Goal: Submit feedback/report problem: Submit feedback/report problem

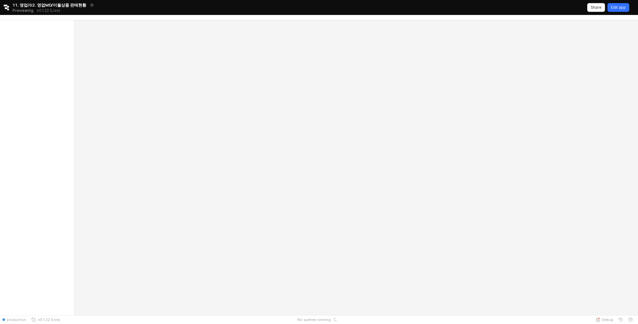
click at [626, 4] on div "Edit app" at bounding box center [618, 7] width 15 height 8
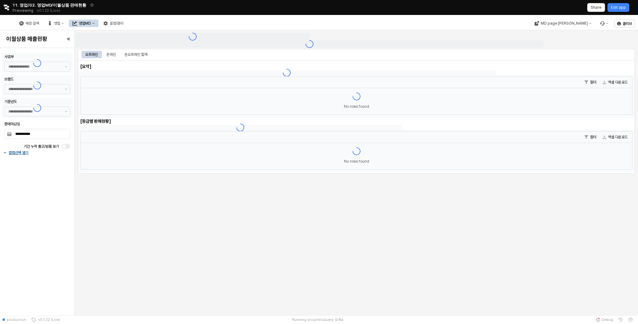
type input "******"
type input "***"
type input "**********"
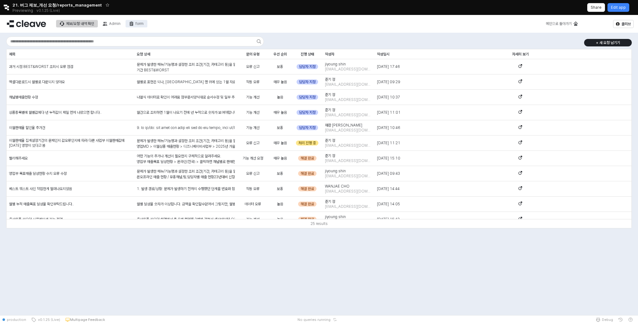
click at [135, 25] on button "form" at bounding box center [137, 23] width 22 height 7
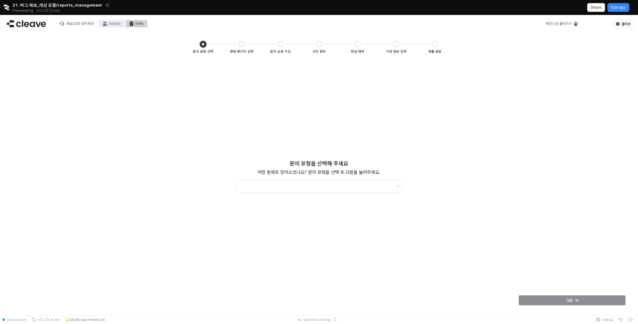
click at [114, 22] on div "Admin" at bounding box center [115, 24] width 12 height 4
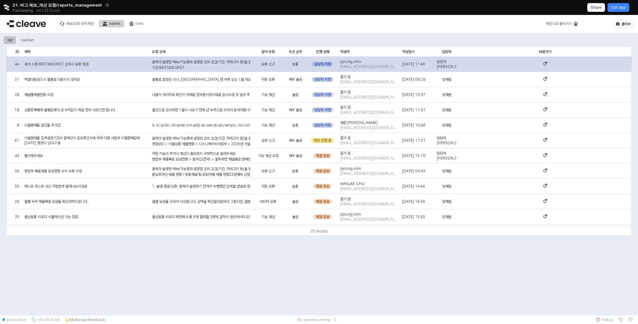
click at [325, 63] on div "담당자 지정" at bounding box center [323, 64] width 22 height 5
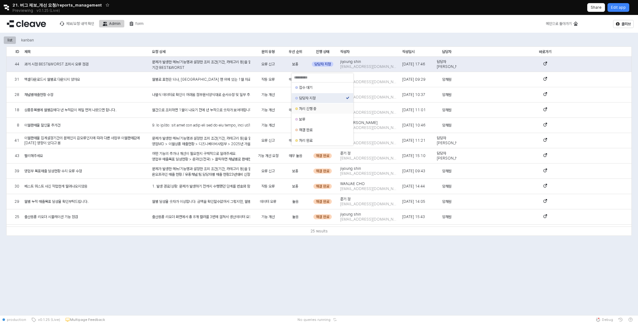
click at [330, 109] on div "처리 진행 중" at bounding box center [322, 108] width 47 height 5
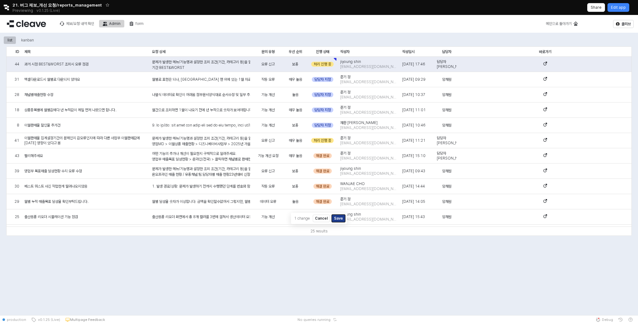
click at [342, 218] on button "Save" at bounding box center [338, 218] width 13 height 7
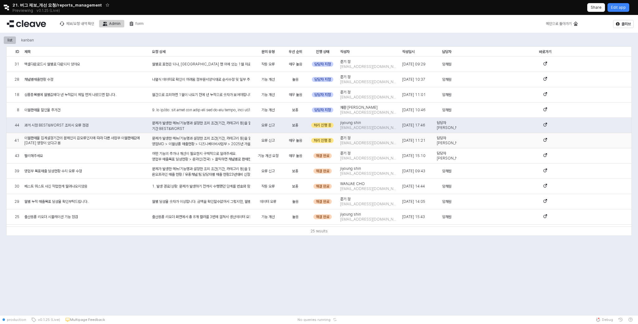
click at [178, 144] on p "영업MD > 이월상품 매출현황 > 디즈니베이비사업부 > 2025년 가을이월 / 2025년 봄이월 판매율 값 오류" at bounding box center [201, 144] width 98 height 6
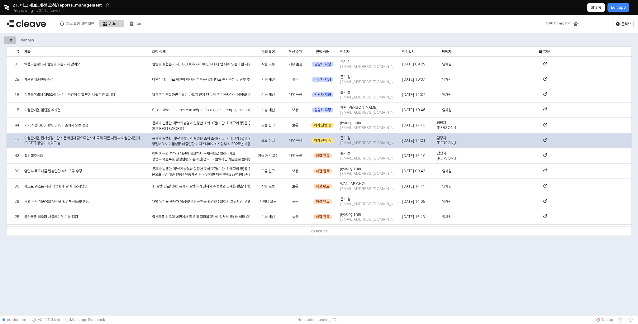
click at [182, 140] on div "문제가 발생한 메뉴/기능명과 설정한 조회 조건(기간, 카테고리 등)을 알려주세요. 영업MD > 이월상품 매출현황 > 디즈니베이비사업부 > 20…" at bounding box center [201, 222] width 98 height 172
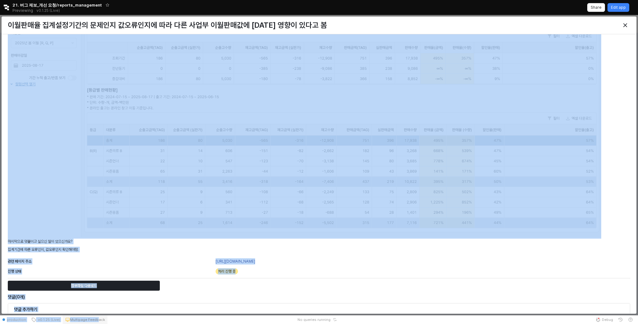
scroll to position [505, 0]
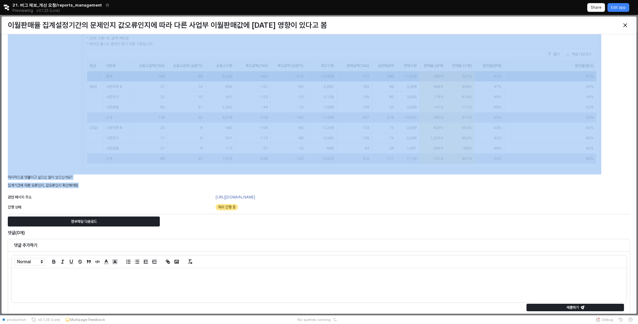
drag, startPoint x: 7, startPoint y: 41, endPoint x: 87, endPoint y: 187, distance: 165.9
copy div "문제가 발생한 메뉴/기능명과 설정한 조회 조건(기간, 카테고리 등)을 알려주세요. 영업MD > 이월상품 매출현황 > 디즈니베이비사업부 > 20…"
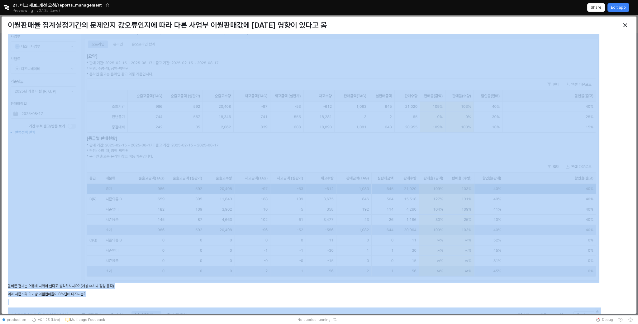
scroll to position [78, 0]
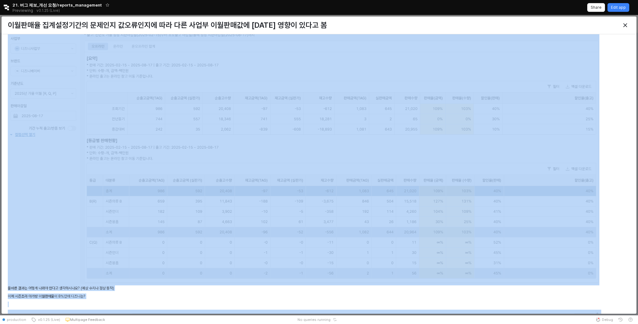
click at [166, 153] on img at bounding box center [304, 141] width 592 height 285
copy div "문제가 발생한 메뉴/기능명과 설정한 조회 조건(기간, 카테고리 등)을 알려주세요. 영업MD > 이월상품 매출현황 > 디즈니베이비사업부 > 20…"
click at [51, 213] on img at bounding box center [304, 141] width 592 height 285
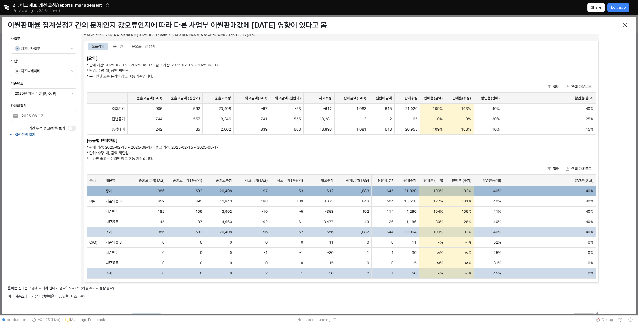
click at [631, 210] on div "문제가 발생한 메뉴/기능명과 설정한 조회 조건(기간, 카테고리 등)을 알려주세요. 영업MD > 이월상품 매출현황 > 디즈니베이비사업부 > 20…" at bounding box center [319, 289] width 628 height 661
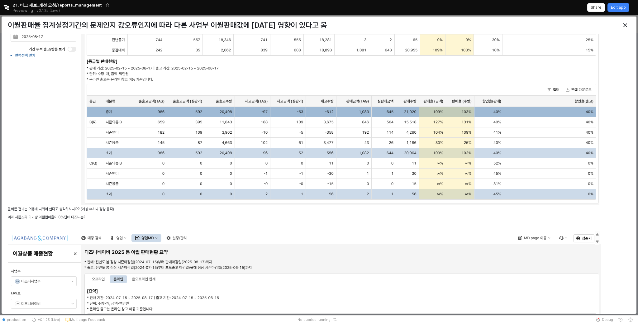
scroll to position [157, 0]
click at [627, 23] on icon "Close" at bounding box center [626, 25] width 4 height 4
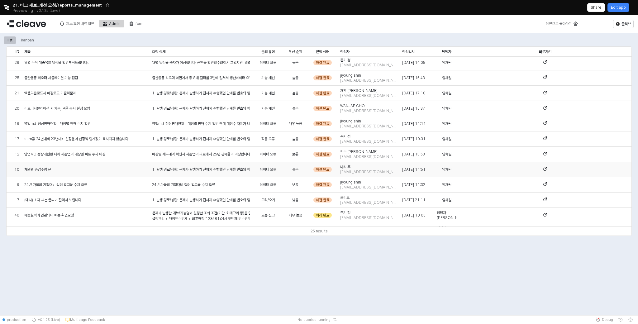
scroll to position [146, 0]
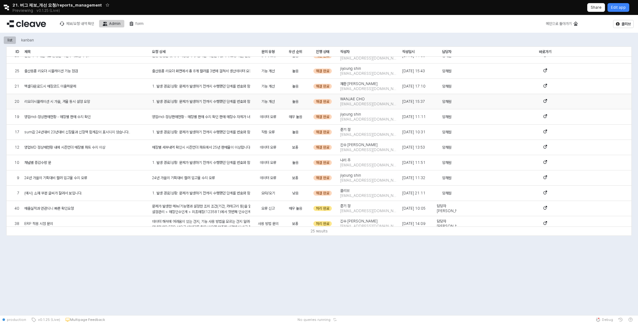
click at [79, 101] on span "리오더시뮬레이션 시 가을, 겨울 동시 설정 요망" at bounding box center [57, 101] width 66 height 5
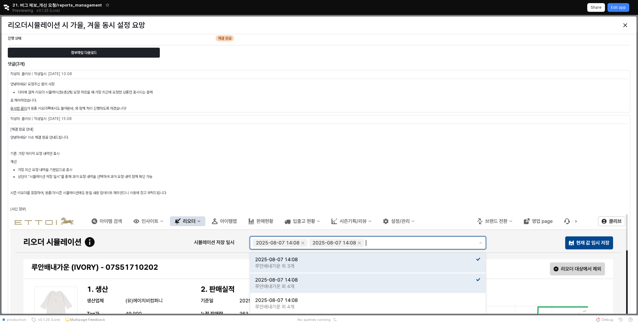
scroll to position [0, 0]
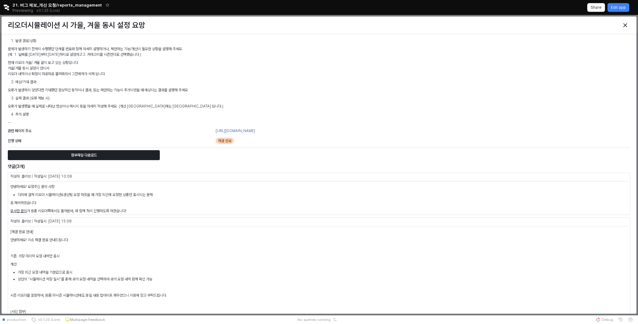
click at [628, 20] on div at bounding box center [554, 25] width 157 height 12
click at [628, 27] on div "Close" at bounding box center [625, 25] width 9 height 9
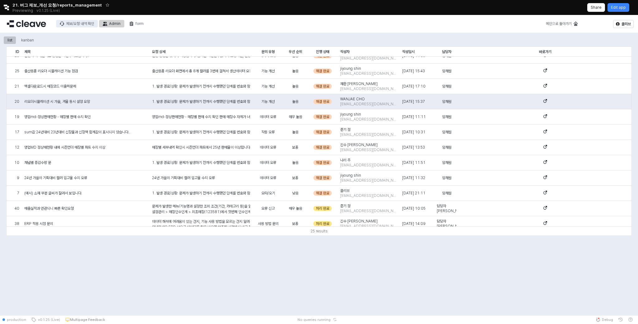
click at [91, 24] on div "제보/요청 내역 확인" at bounding box center [80, 24] width 28 height 4
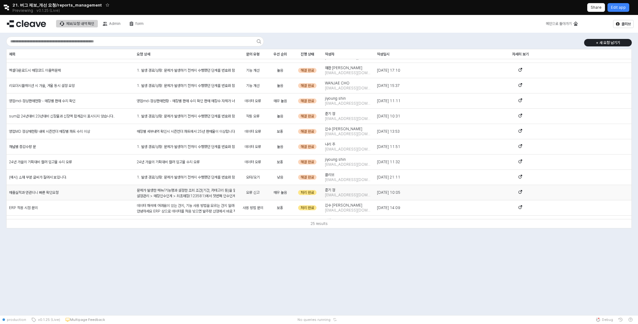
scroll to position [160, 0]
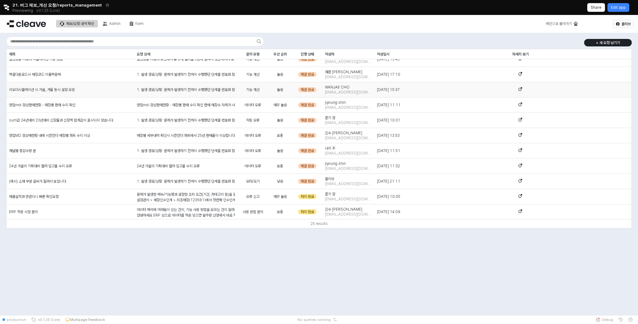
click at [65, 90] on span "리오더시뮬레이션 시 가을, 겨울 동시 설정 요망" at bounding box center [42, 89] width 66 height 5
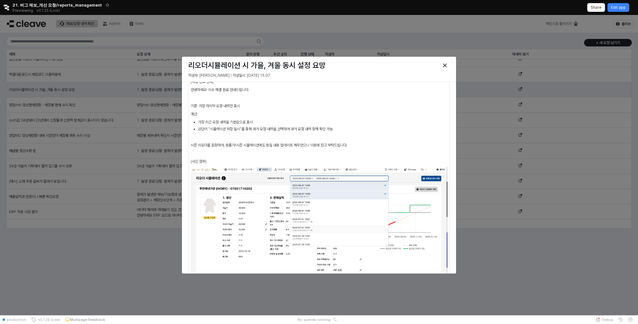
scroll to position [181, 0]
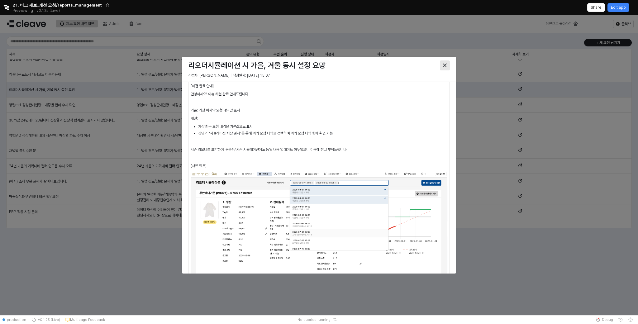
click at [447, 66] on icon "Close" at bounding box center [445, 66] width 4 height 4
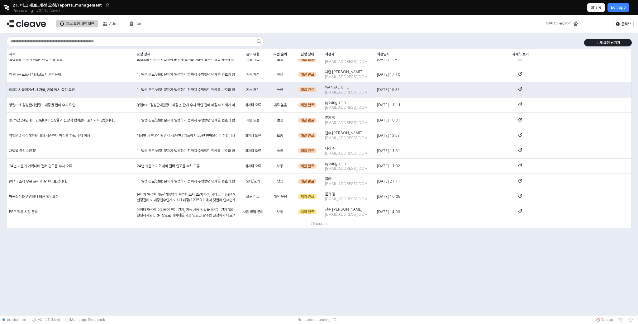
click at [6, 9] on icon "Retool logo" at bounding box center [6, 8] width 5 height 6
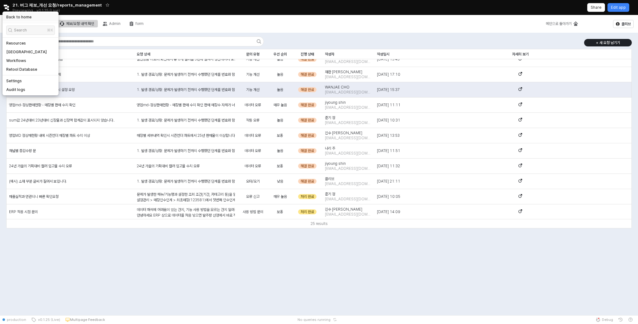
click at [13, 17] on h5 "Back to home" at bounding box center [18, 17] width 25 height 5
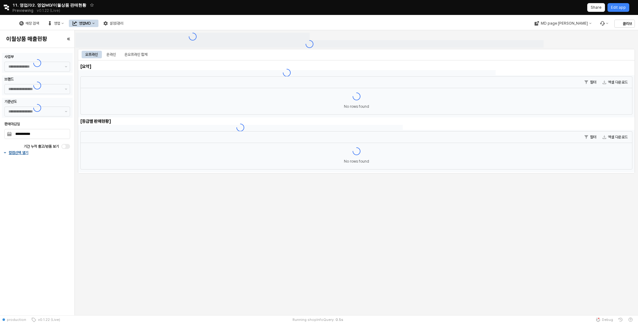
type input "******"
type input "***"
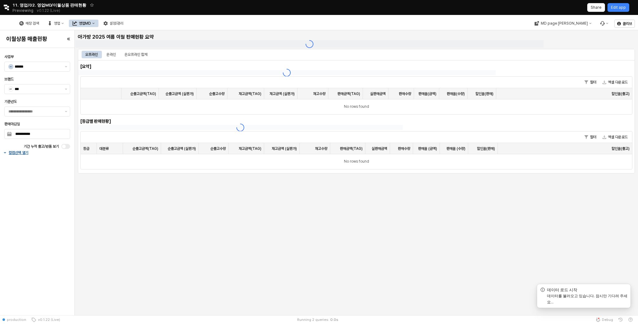
type input "**********"
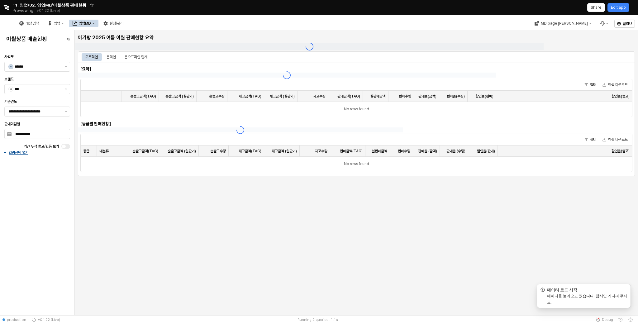
click at [618, 12] on div "Retool logo 11. 영업/02. 영업MD/이월상품 판매현황 Previewing v0.1.22 (Live) Share Edit app" at bounding box center [319, 7] width 638 height 15
click at [621, 10] on div "Edit app" at bounding box center [618, 7] width 15 height 8
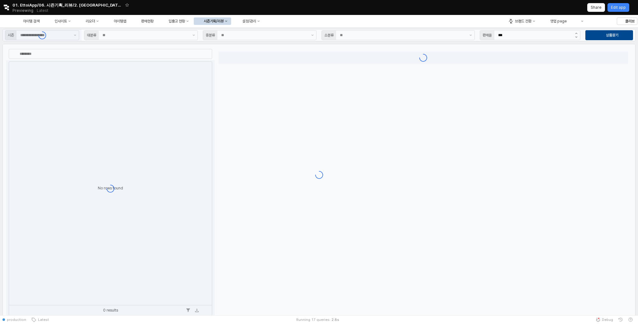
click at [231, 24] on button "시즌기획/리뷰" at bounding box center [212, 20] width 37 height 7
type input "**"
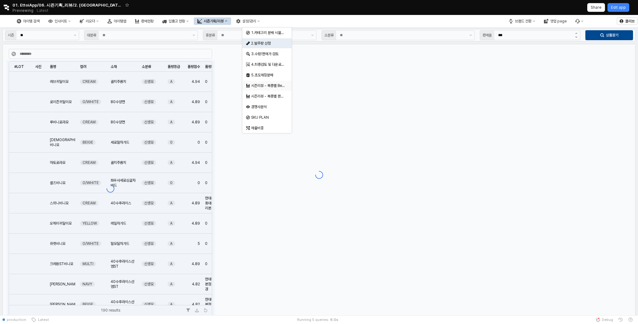
click at [278, 87] on div "시즌리뷰 - 복종별 Best & Worst" at bounding box center [268, 85] width 34 height 5
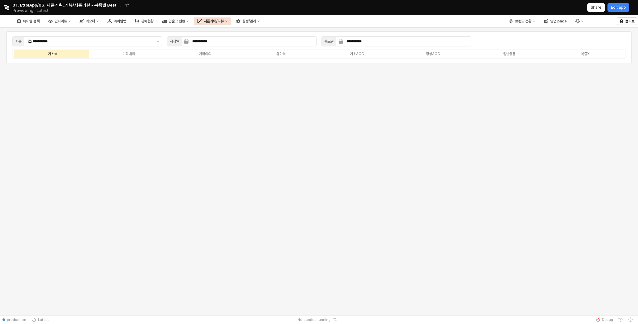
click at [231, 23] on button "시즌기획/리뷰" at bounding box center [212, 20] width 37 height 7
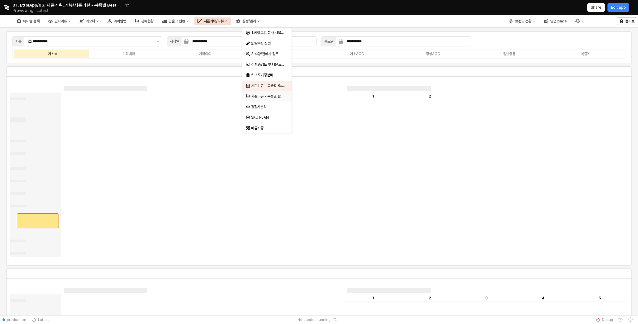
click at [266, 95] on div "시즌리뷰 - 복종별 판매율 비교" at bounding box center [268, 96] width 34 height 5
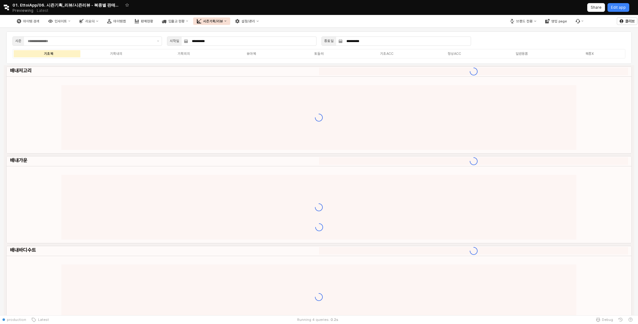
type input "**********"
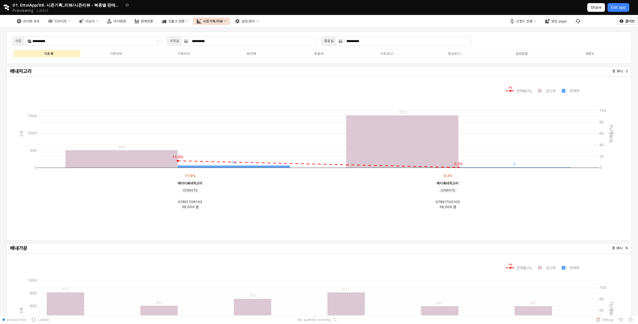
click at [230, 22] on button "시즌기획/리뷰" at bounding box center [211, 20] width 37 height 7
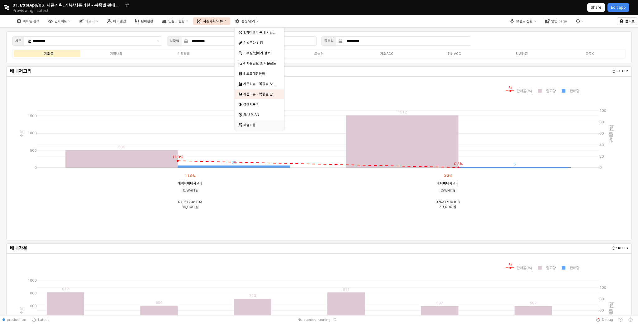
click at [255, 125] on div "매출비중" at bounding box center [260, 125] width 34 height 5
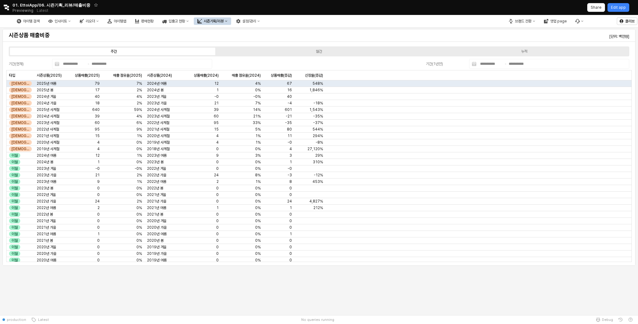
click at [231, 24] on button "시즌기획/리뷰" at bounding box center [212, 20] width 37 height 7
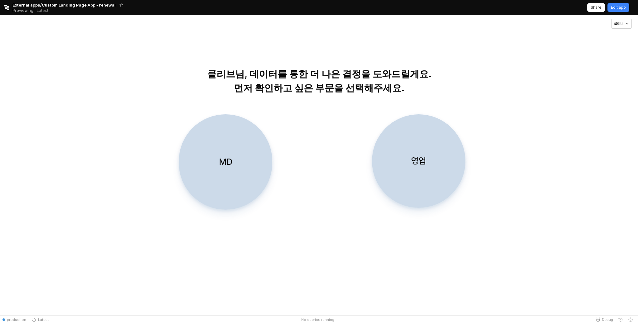
click at [296, 179] on div "MD 영업" at bounding box center [319, 171] width 625 height 115
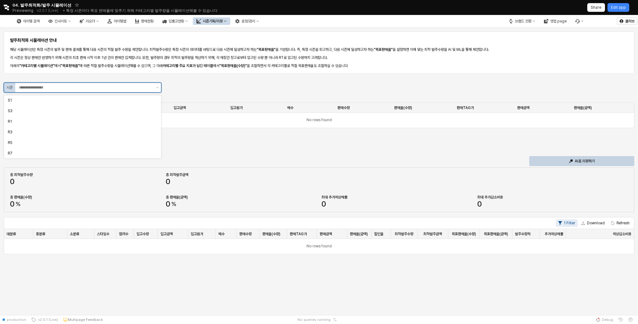
click at [97, 89] on input "App Frame" at bounding box center [85, 87] width 133 height 6
click at [114, 167] on body "6개 옵션을 사용할 수 있습니다. S1 S3 R1 R3 R5 R7 Skip to main content Retool logo 04. 발주최적화…" at bounding box center [319, 162] width 638 height 324
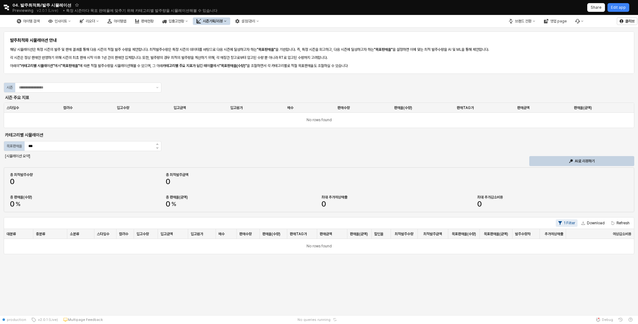
click at [116, 169] on div "총 최적발주수량 0 총 최적발주금액 0 총 판매율(수량) 0 % 총 판매율(금액) 0 % 최대 추가예상매출 0 최대 추가감소비용 0" at bounding box center [319, 189] width 631 height 45
